Goal: Check status: Check status

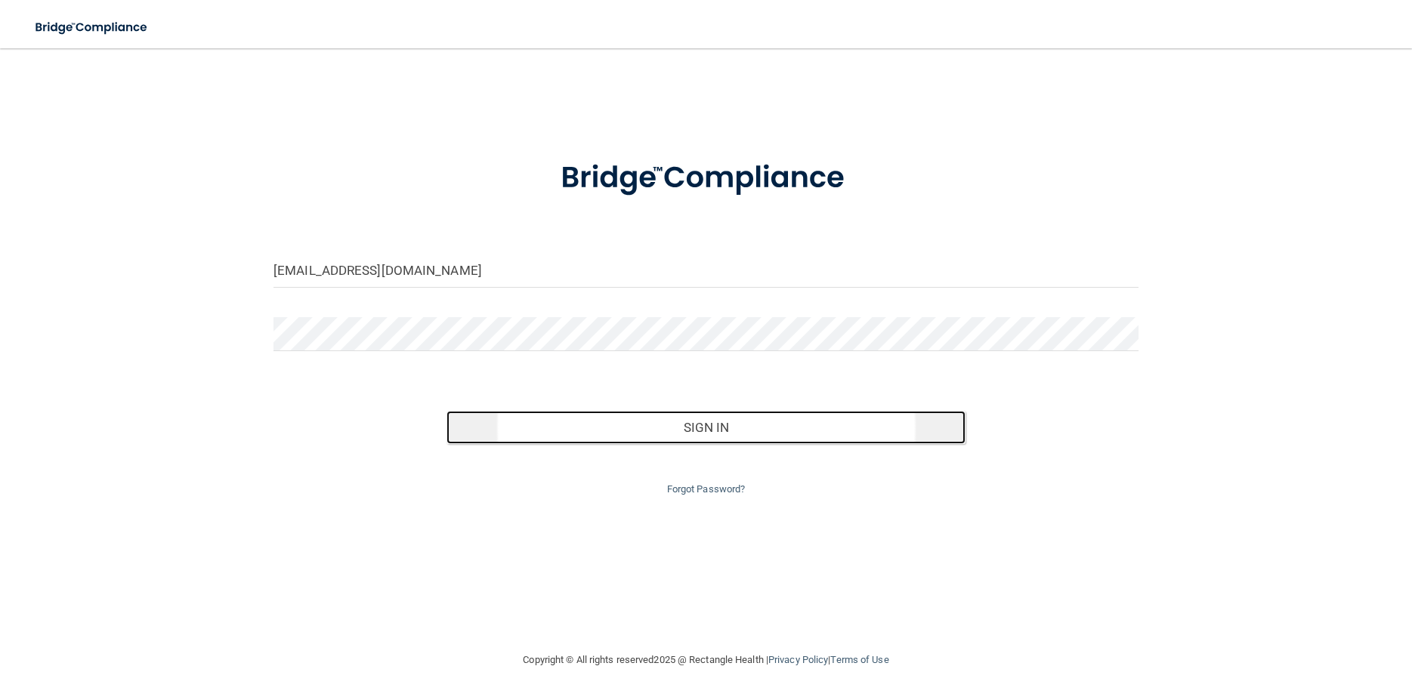
click at [715, 432] on button "Sign In" at bounding box center [705, 427] width 519 height 33
click at [723, 423] on button "Sign In" at bounding box center [705, 427] width 519 height 33
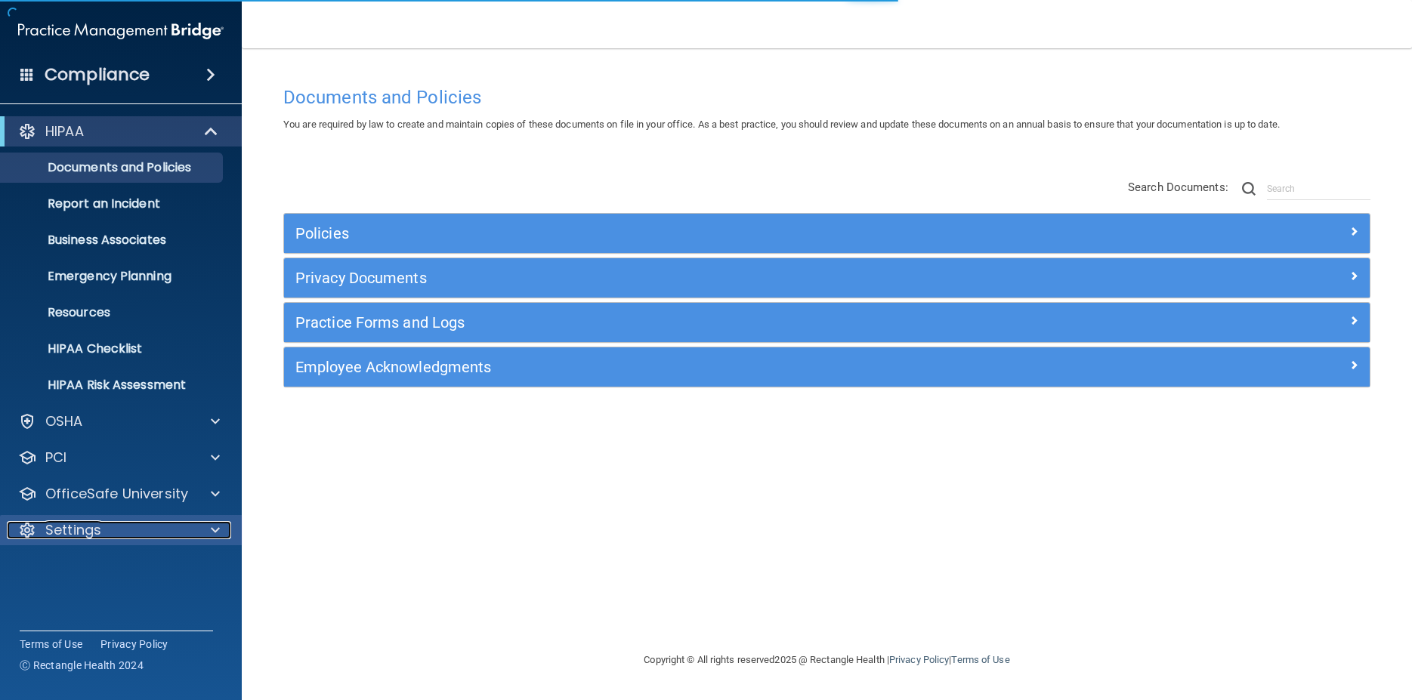
click at [65, 526] on p "Settings" at bounding box center [73, 530] width 56 height 18
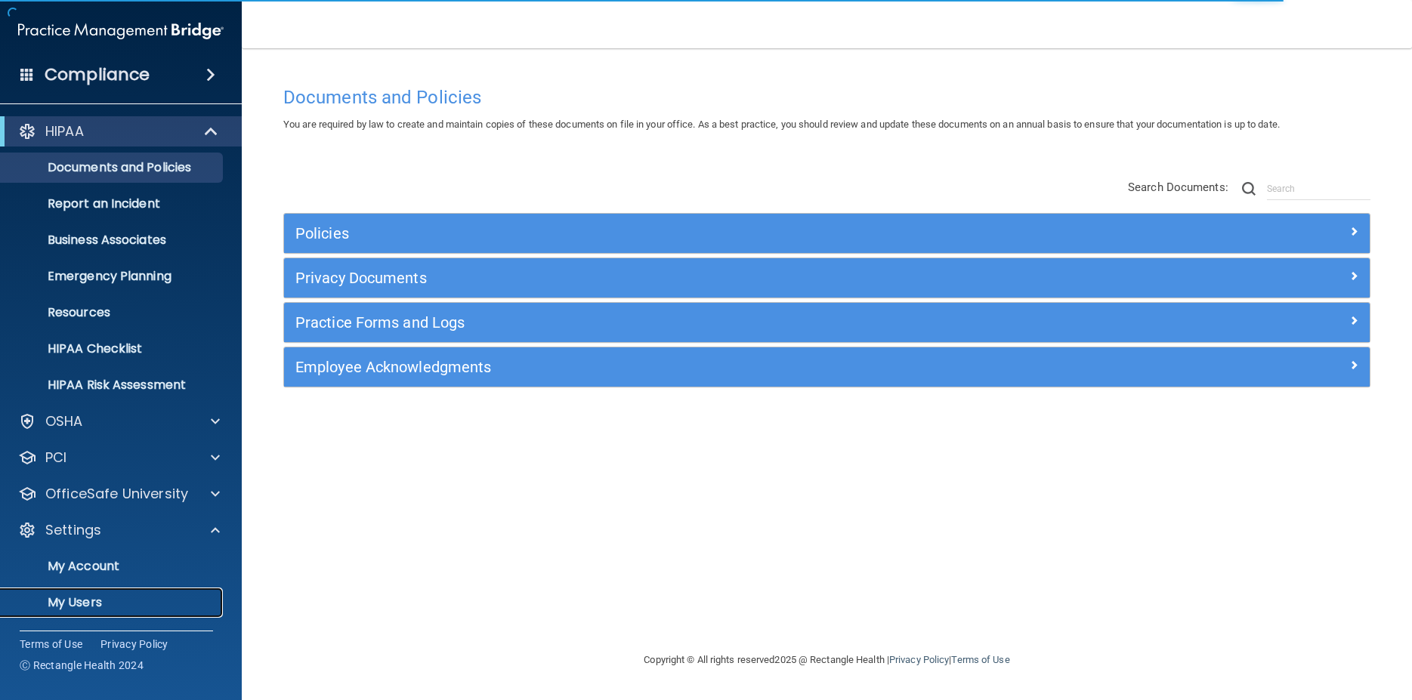
click at [92, 604] on p "My Users" at bounding box center [113, 602] width 206 height 15
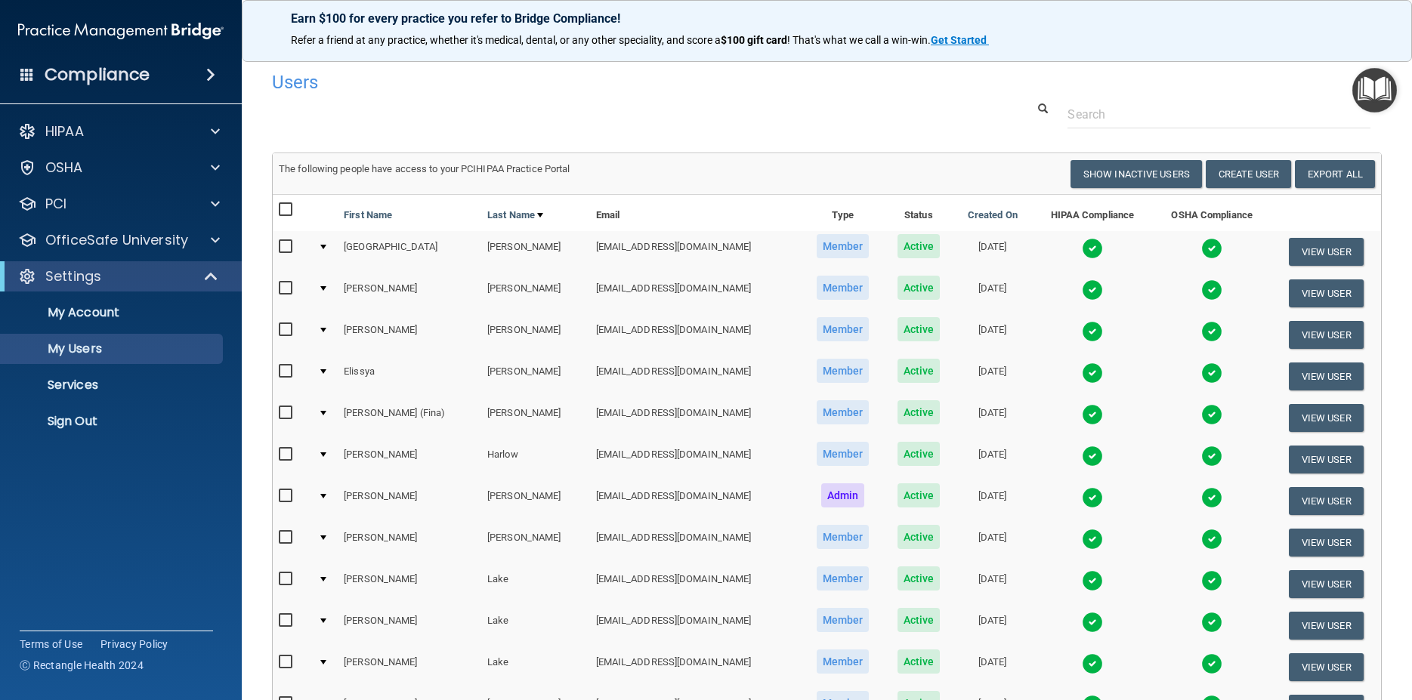
click at [1082, 375] on img at bounding box center [1092, 373] width 21 height 21
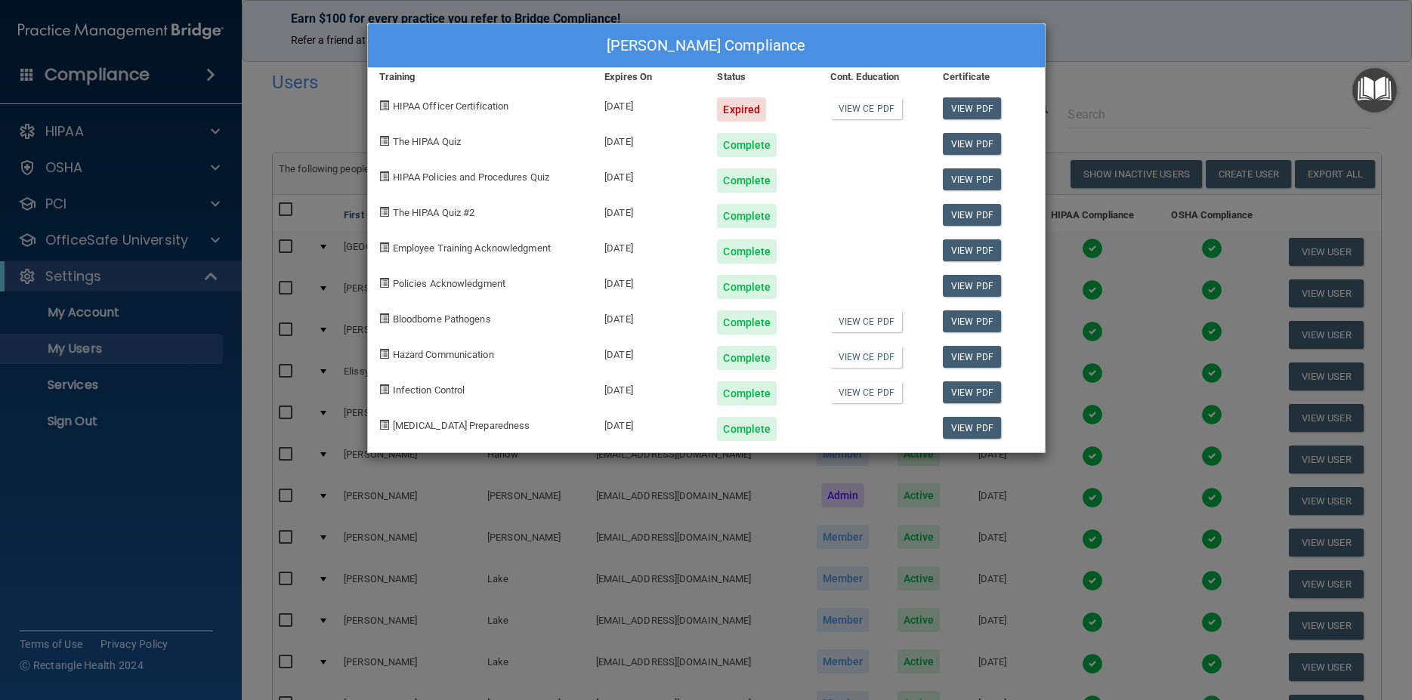
click at [1077, 119] on div "[PERSON_NAME] Compliance Training Expires On Status Cont. Education Certificate…" at bounding box center [706, 350] width 1412 height 700
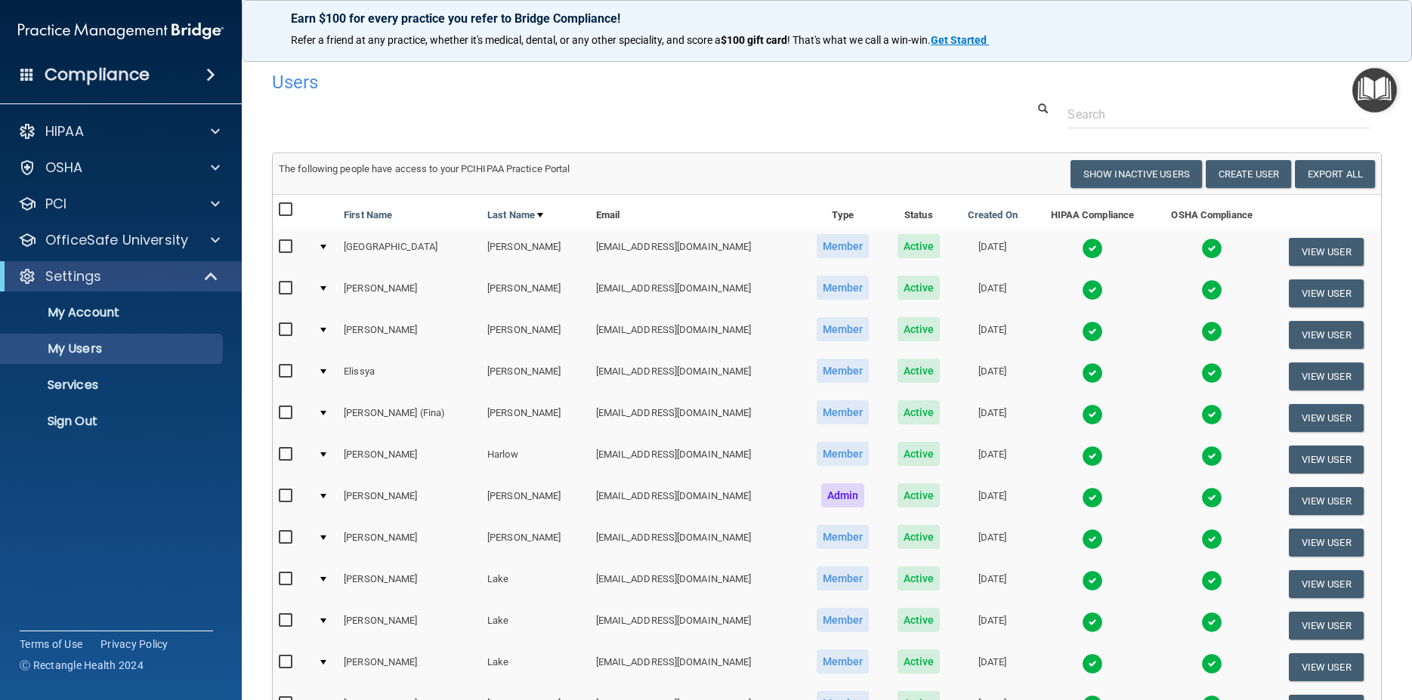
click at [1201, 376] on img at bounding box center [1211, 373] width 21 height 21
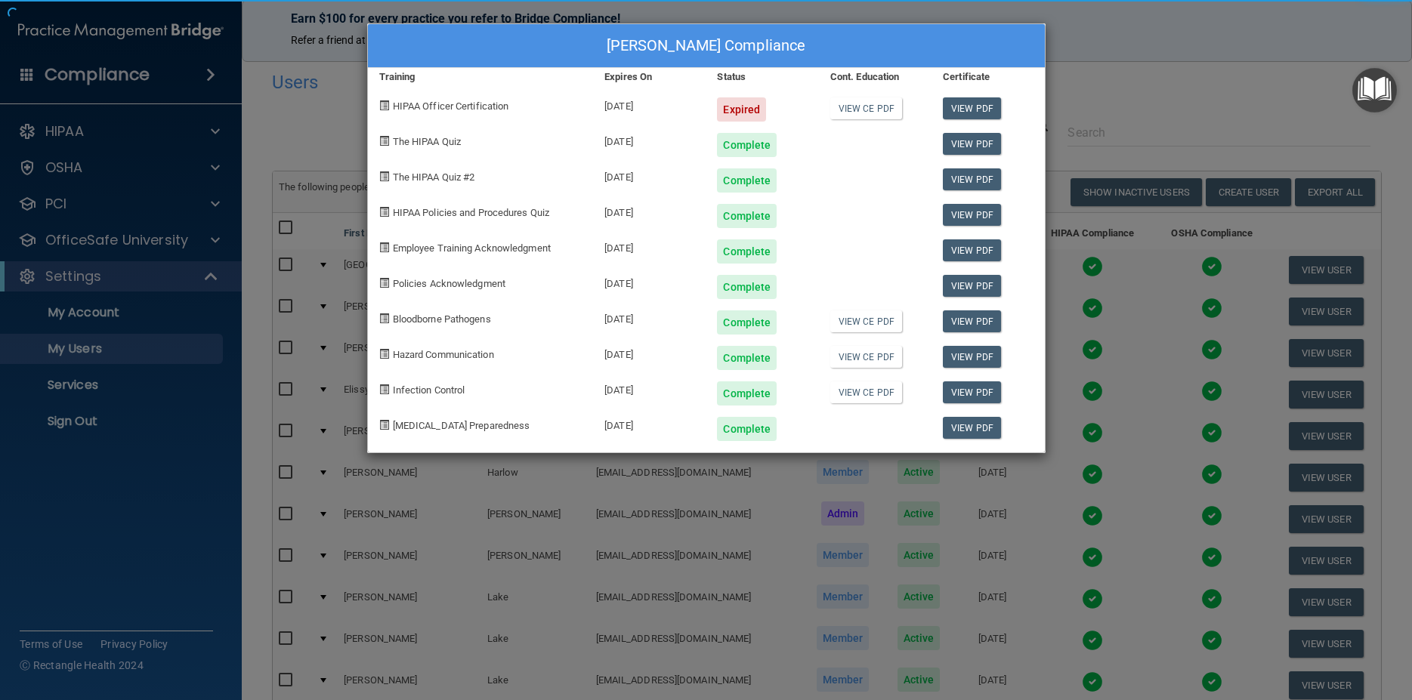
click at [1192, 393] on div "[PERSON_NAME] Compliance Training Expires On Status Cont. Education Certificate…" at bounding box center [706, 350] width 1412 height 700
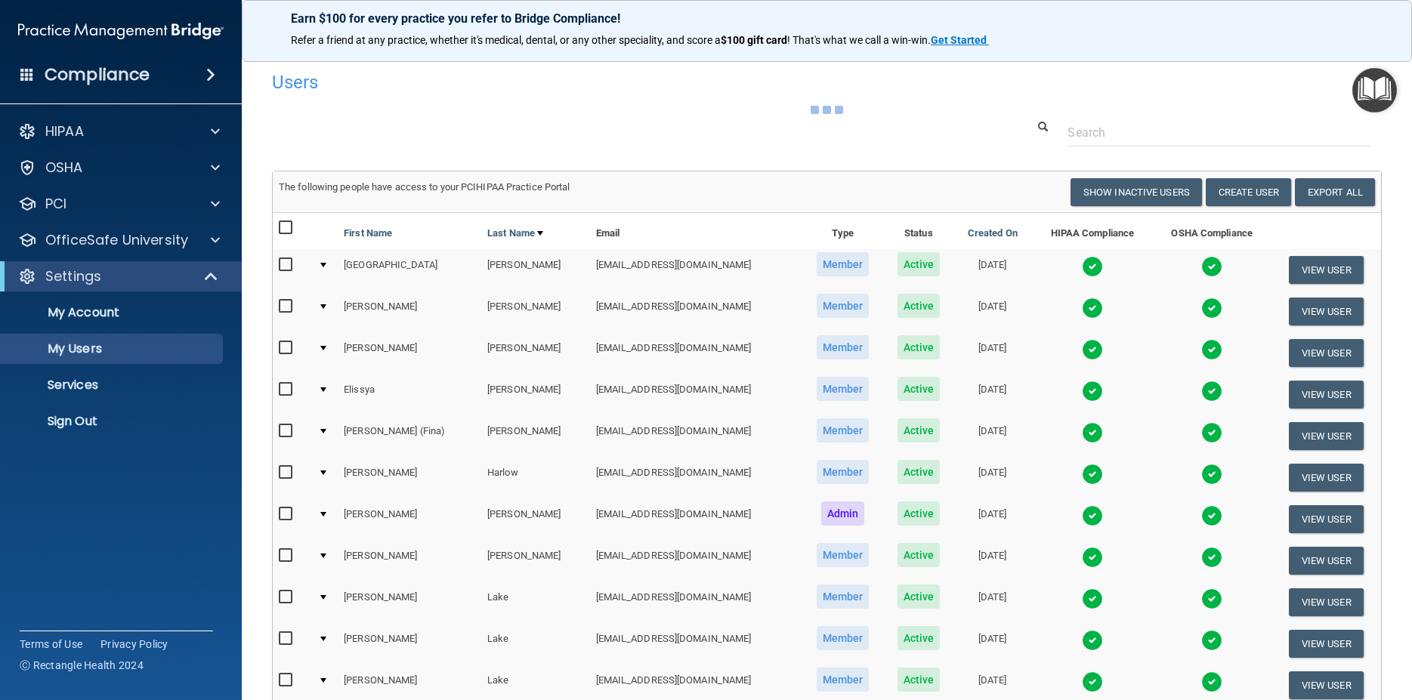
click at [1201, 393] on img at bounding box center [1211, 391] width 21 height 21
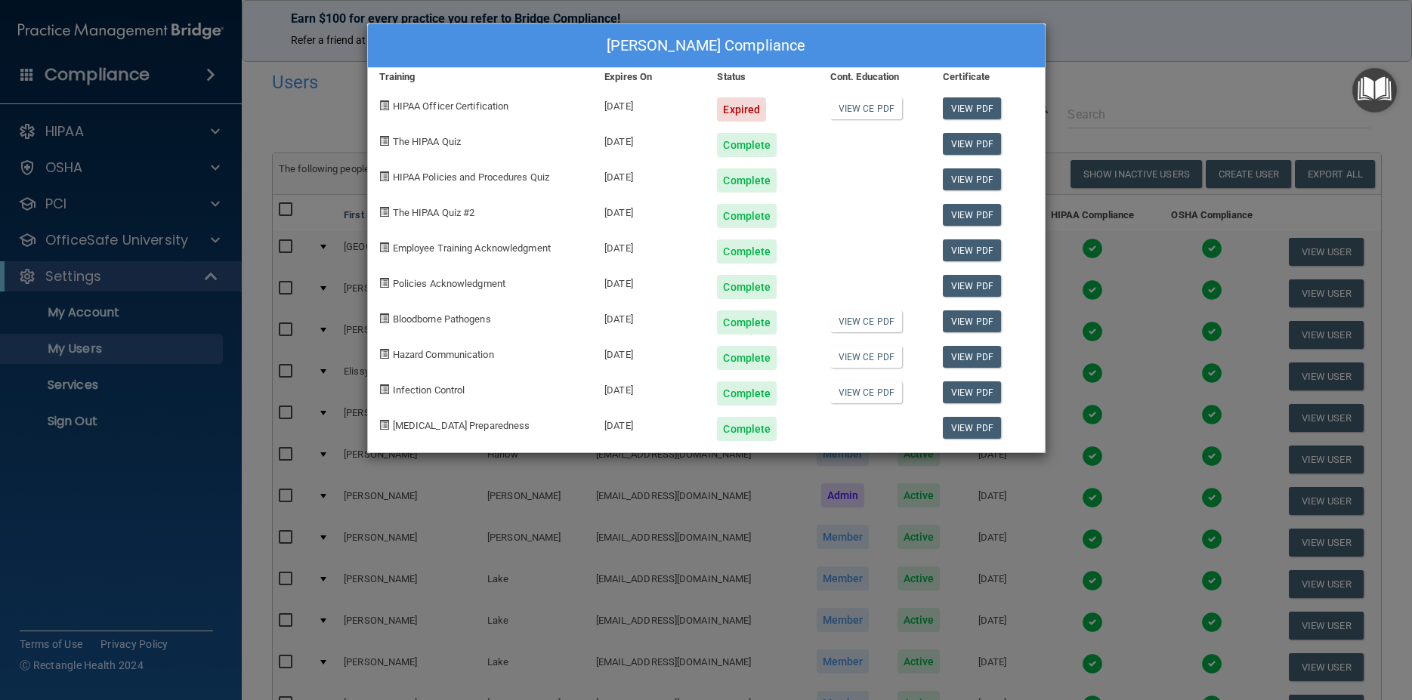
click at [1126, 58] on div "[PERSON_NAME] Compliance Training Expires On Status Cont. Education Certificate…" at bounding box center [706, 350] width 1412 height 700
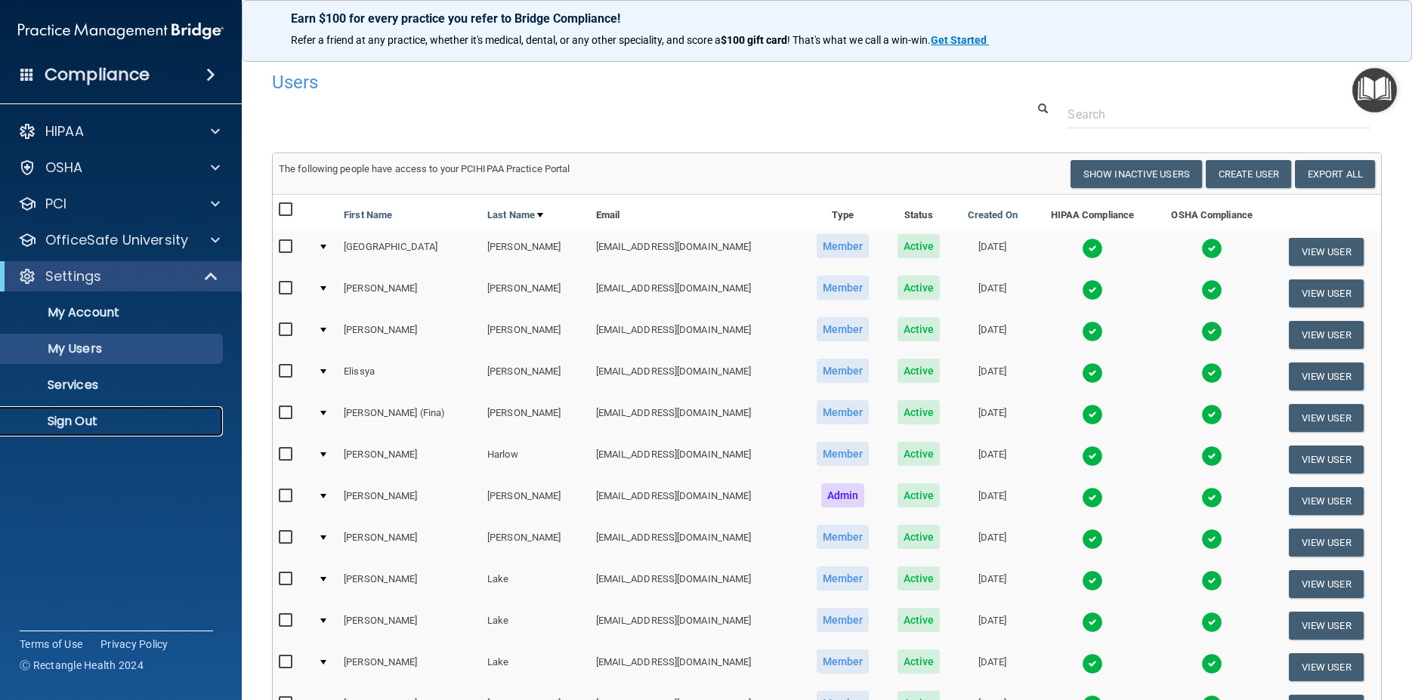
click at [85, 422] on p "Sign Out" at bounding box center [113, 421] width 206 height 15
